Goal: Find specific page/section: Find specific page/section

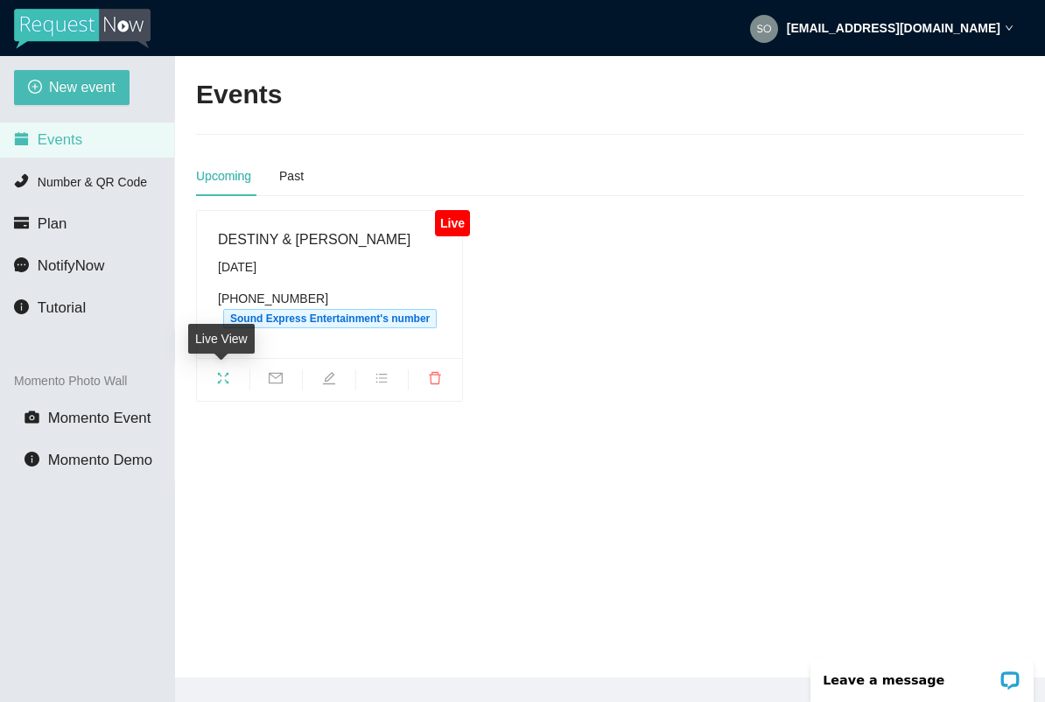
click at [223, 372] on icon "fullscreen" at bounding box center [223, 378] width 14 height 14
